Goal: Task Accomplishment & Management: Manage account settings

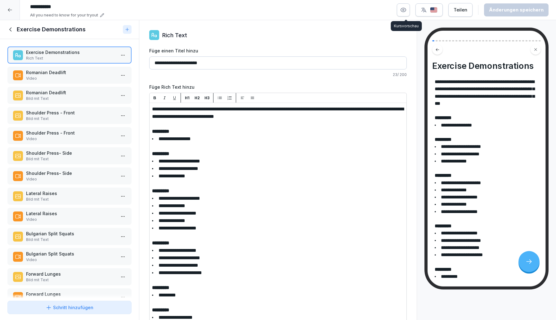
scroll to position [19, 0]
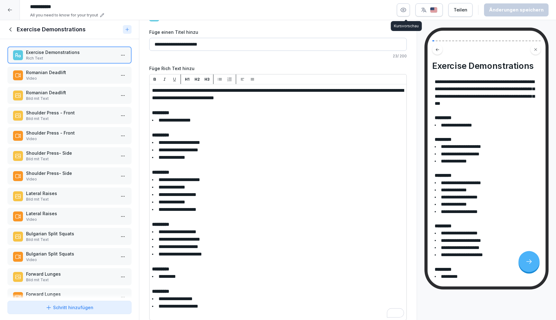
click at [8, 10] on icon at bounding box center [9, 9] width 5 height 5
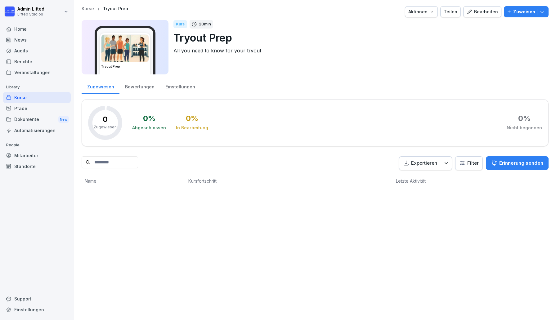
click at [25, 100] on div "Kurse" at bounding box center [37, 97] width 68 height 11
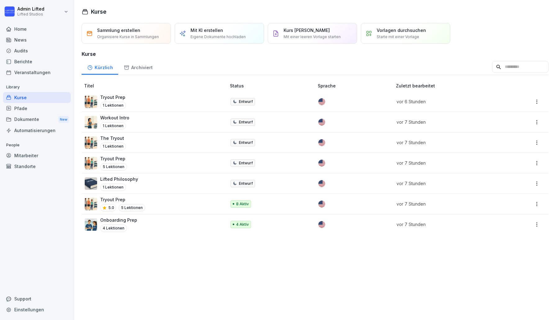
click at [51, 105] on div "Pfade" at bounding box center [37, 108] width 68 height 11
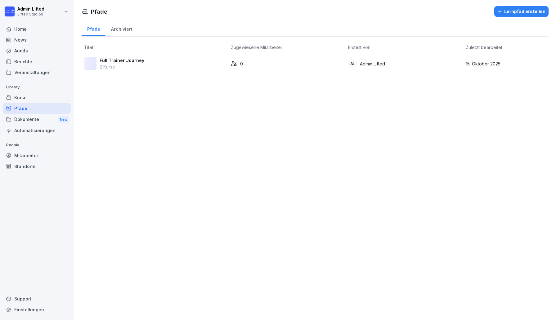
click at [47, 96] on div "Kurse" at bounding box center [37, 97] width 68 height 11
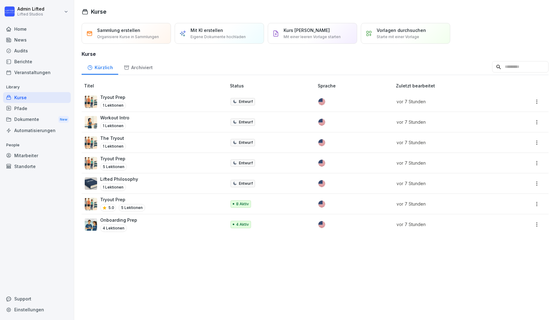
click at [47, 107] on div "Pfade" at bounding box center [37, 108] width 68 height 11
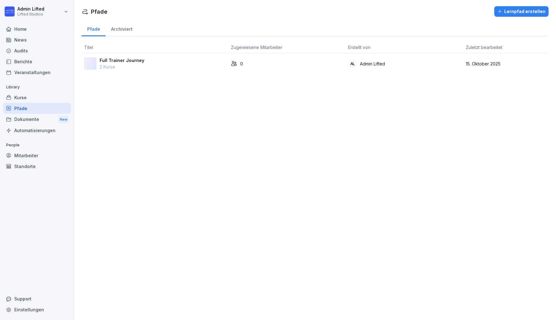
click at [43, 99] on div "Kurse" at bounding box center [37, 97] width 68 height 11
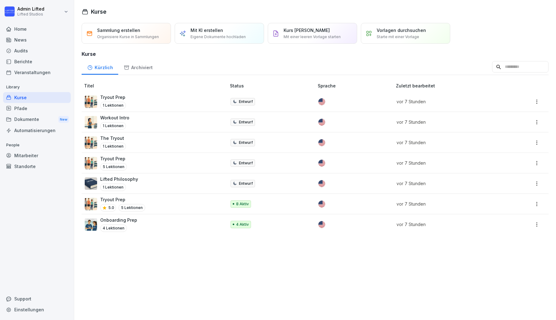
click at [179, 163] on div "Tryout Prep 5 Lektionen" at bounding box center [152, 162] width 135 height 15
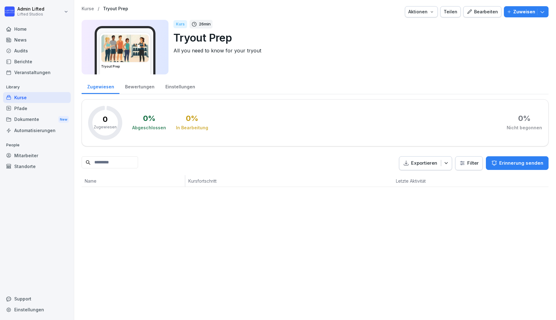
click at [143, 91] on div "Bewertungen" at bounding box center [139, 86] width 40 height 16
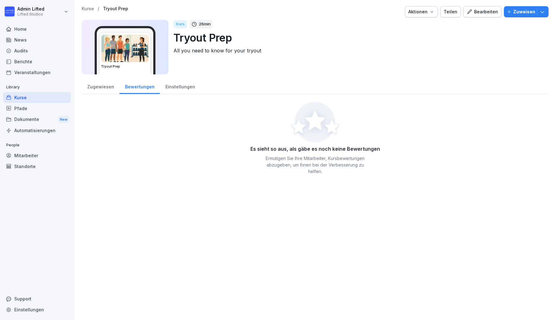
click at [181, 87] on div "Einstellungen" at bounding box center [180, 86] width 41 height 16
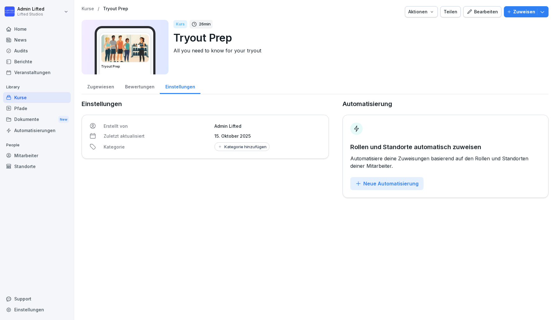
click at [107, 91] on div "Zugewiesen" at bounding box center [101, 86] width 38 height 16
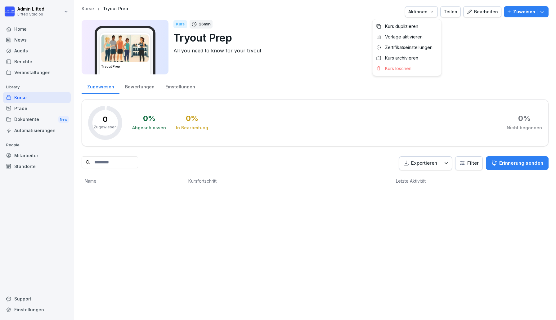
click at [429, 13] on div "Aktionen" at bounding box center [421, 11] width 26 height 7
click at [429, 14] on div "Aktionen" at bounding box center [421, 11] width 26 height 7
click at [486, 12] on div "Bearbeiten" at bounding box center [481, 11] width 31 height 7
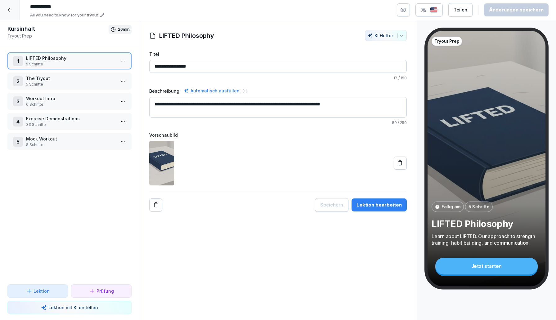
click at [11, 9] on icon at bounding box center [9, 9] width 5 height 5
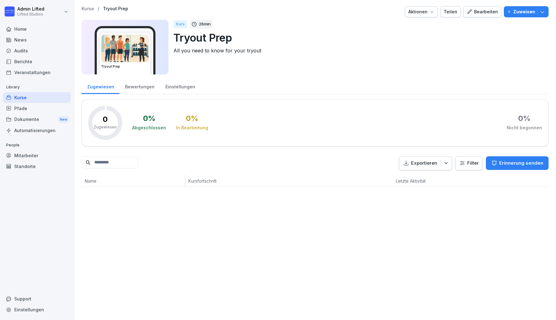
click at [179, 84] on div "Einstellungen" at bounding box center [180, 86] width 41 height 16
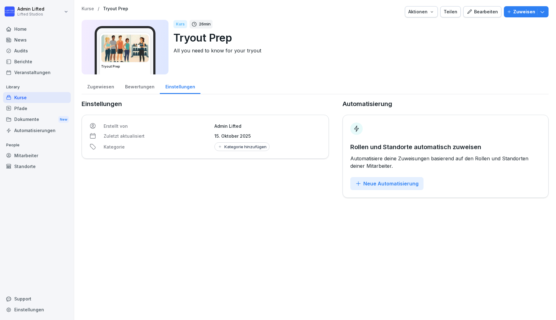
click at [31, 98] on div "Kurse" at bounding box center [37, 97] width 68 height 11
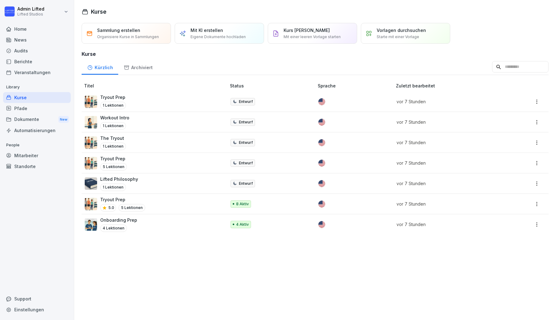
click at [168, 225] on div "Onboarding Prep 4 Lektionen" at bounding box center [152, 224] width 135 height 15
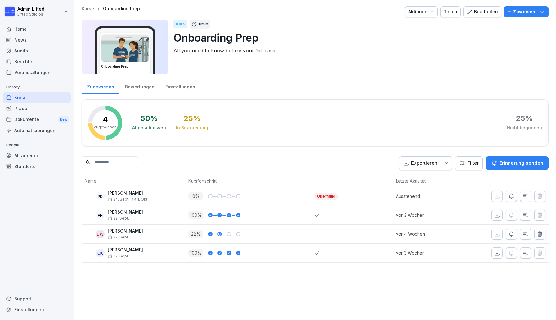
click at [482, 13] on div "Bearbeiten" at bounding box center [481, 11] width 31 height 7
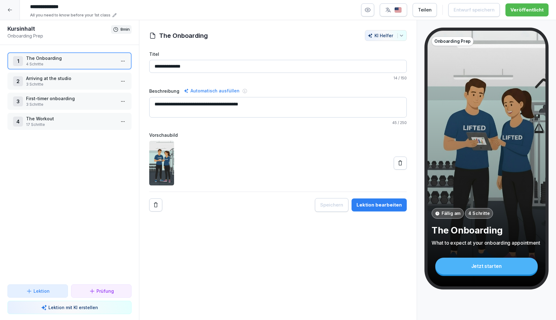
click at [206, 62] on input "**********" at bounding box center [277, 66] width 257 height 13
click at [239, 101] on textarea "**********" at bounding box center [277, 107] width 257 height 20
click at [288, 103] on textarea "**********" at bounding box center [277, 107] width 257 height 20
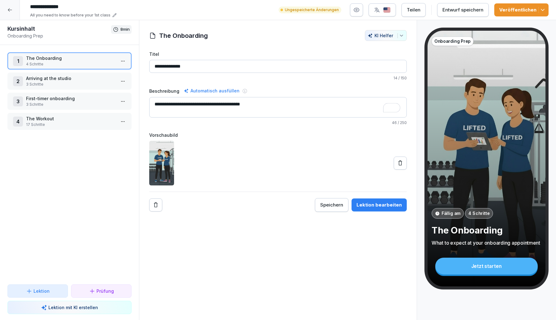
type textarea "**********"
click at [91, 127] on p "17 Schritte" at bounding box center [70, 125] width 89 height 6
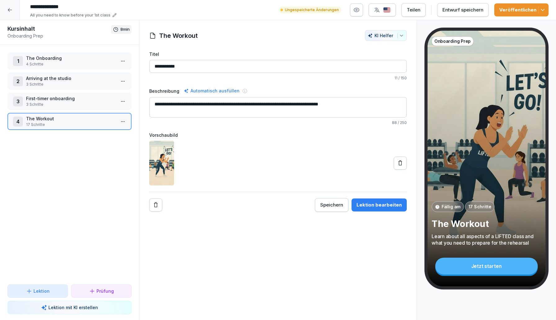
click at [373, 203] on div "Lektion bearbeiten" at bounding box center [378, 205] width 45 height 7
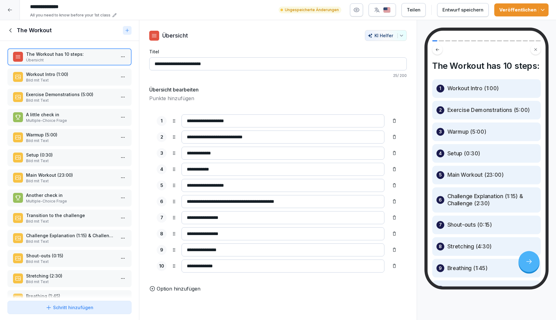
click at [544, 4] on button "Veröffentlichen" at bounding box center [521, 9] width 54 height 13
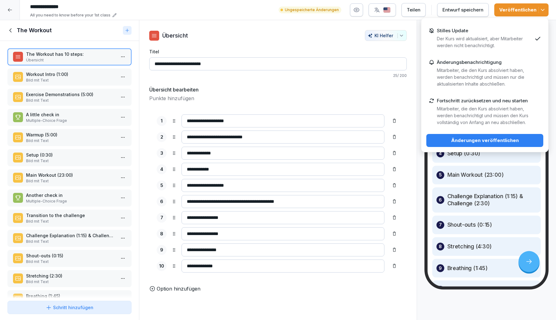
click at [525, 7] on div "Veröffentlichen" at bounding box center [521, 10] width 44 height 7
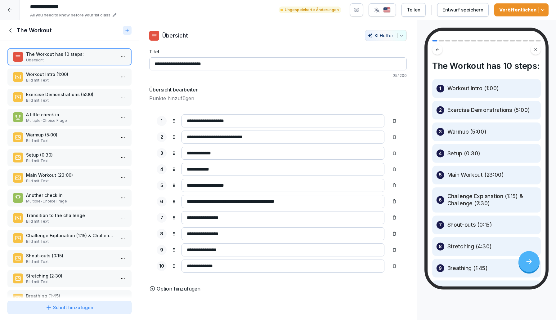
click at [541, 8] on icon "button" at bounding box center [542, 10] width 6 height 6
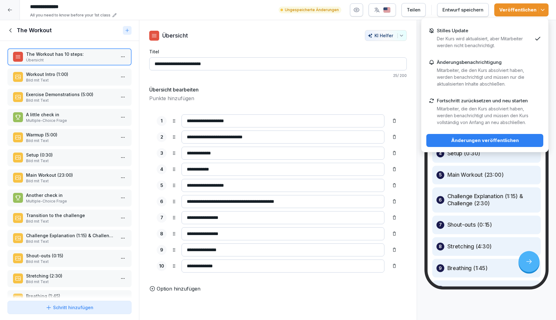
click at [541, 8] on icon "button" at bounding box center [542, 10] width 6 height 6
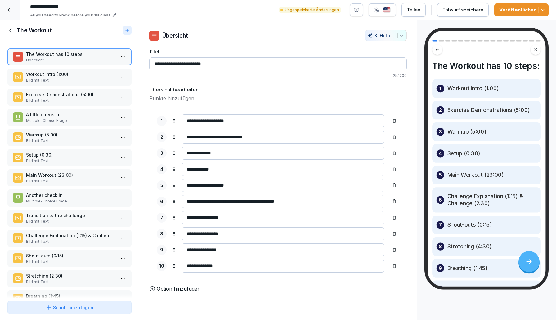
click at [542, 7] on icon "button" at bounding box center [542, 10] width 6 height 6
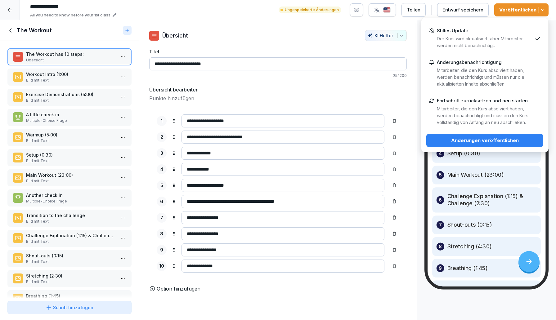
click at [542, 7] on icon "button" at bounding box center [542, 10] width 6 height 6
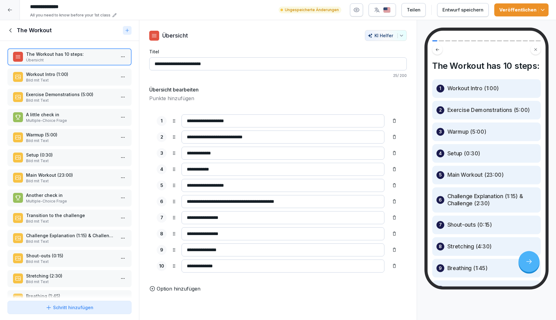
click at [14, 31] on icon at bounding box center [10, 30] width 7 height 7
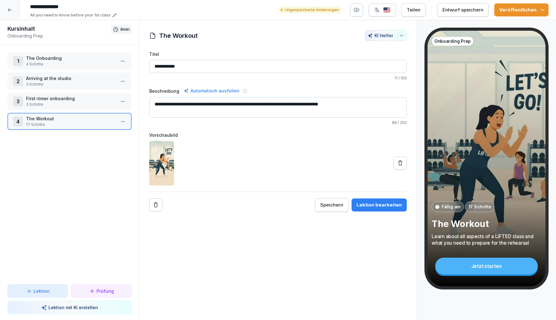
click at [9, 9] on icon at bounding box center [9, 9] width 5 height 5
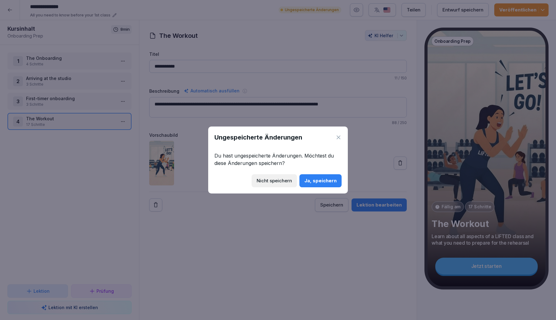
click at [314, 182] on div "Ja, speichern" at bounding box center [320, 180] width 32 height 7
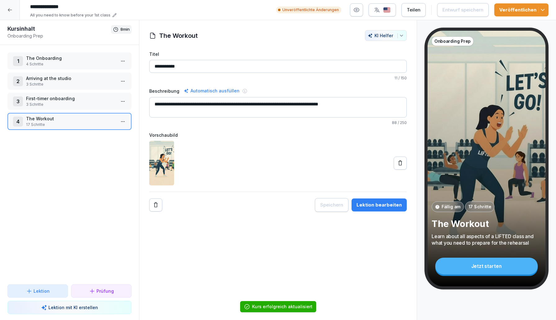
click at [11, 15] on div at bounding box center [10, 10] width 20 height 20
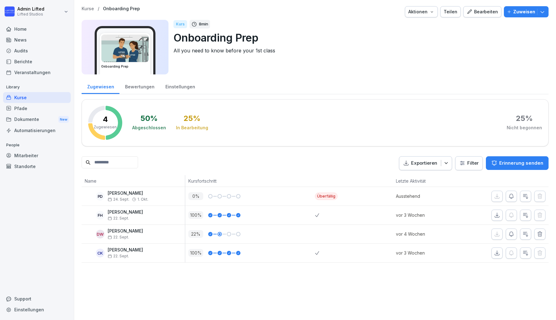
click at [20, 63] on div "Berichte" at bounding box center [37, 61] width 68 height 11
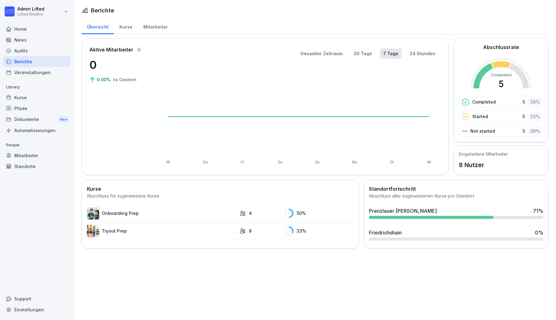
click at [21, 73] on div "Veranstaltungen" at bounding box center [37, 72] width 68 height 11
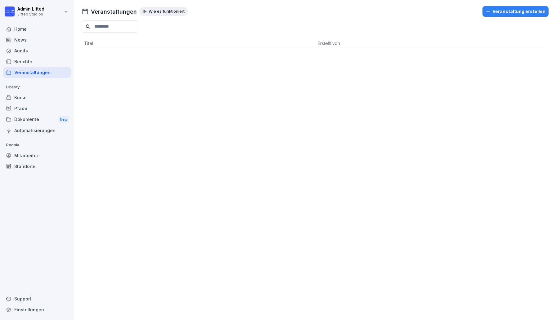
click at [20, 60] on div "Berichte" at bounding box center [37, 61] width 68 height 11
